Goal: Complete application form

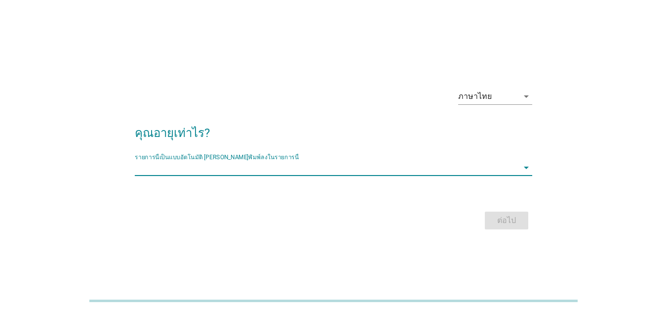
click at [249, 171] on input "รายการนี้เป็นแบบอัตโนมัติ คุณสามารถพิมพ์ลงในรายการนี้" at bounding box center [327, 168] width 384 height 16
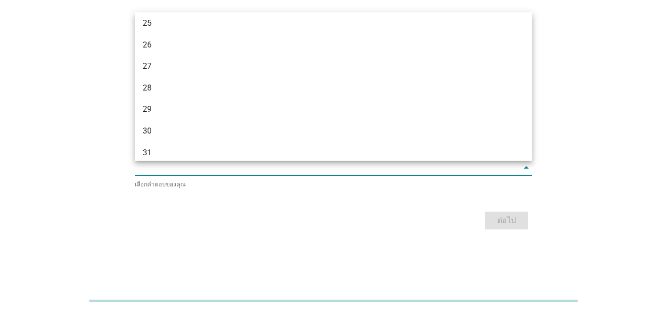
scroll to position [198, 0]
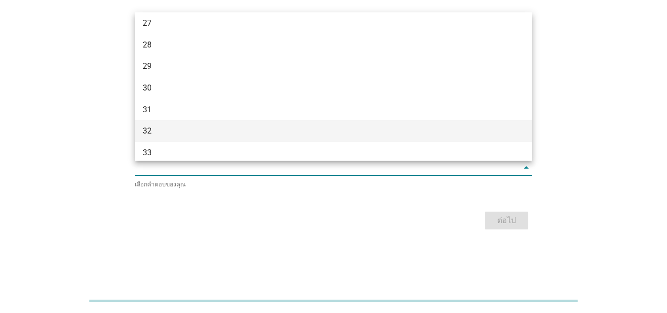
click at [252, 137] on div "32" at bounding box center [318, 131] width 350 height 12
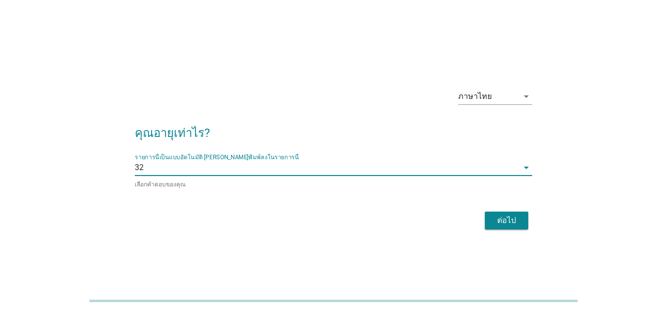
click at [502, 223] on div "ต่อไป" at bounding box center [507, 220] width 28 height 12
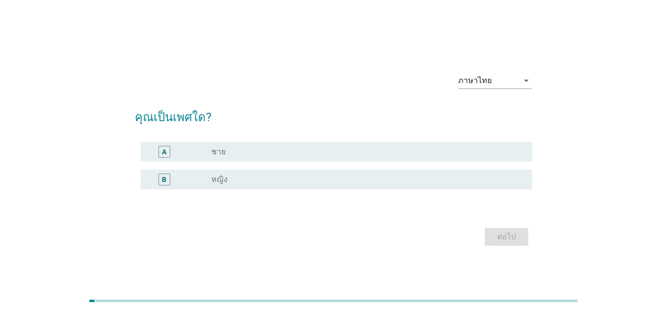
click at [245, 183] on div "radio_button_unchecked หญิง" at bounding box center [363, 179] width 305 height 10
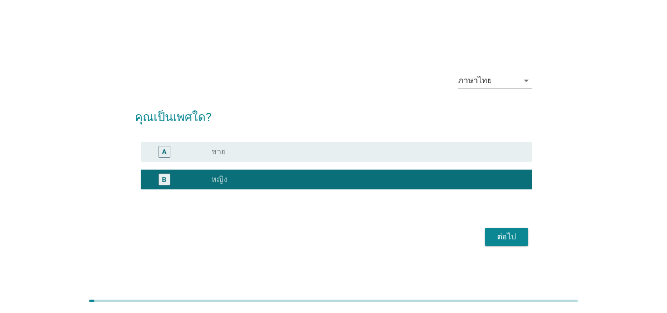
click at [504, 241] on div "ต่อไป" at bounding box center [507, 237] width 28 height 12
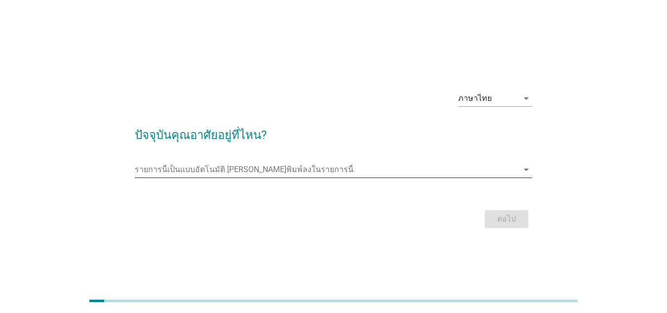
click at [359, 169] on input "รายการนี้เป็นแบบอัตโนมัติ คุณสามารถพิมพ์ลงในรายการนี้" at bounding box center [327, 170] width 384 height 16
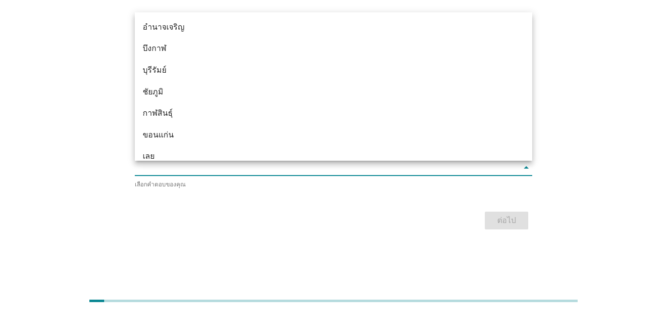
type input "g"
type input "เ"
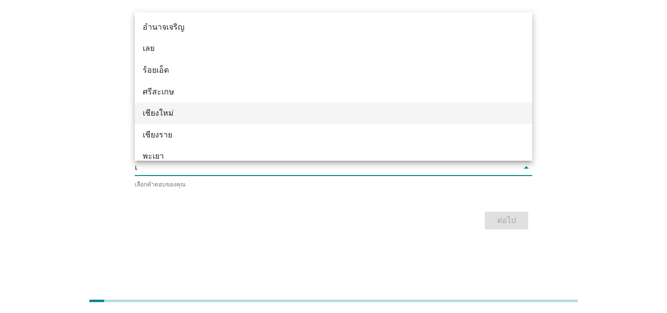
click at [178, 113] on div "เชียงใหม่" at bounding box center [318, 113] width 350 height 12
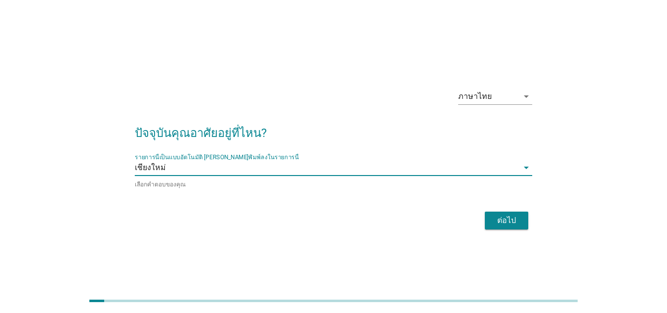
click at [493, 219] on div "ต่อไป" at bounding box center [507, 220] width 28 height 12
